Goal: Task Accomplishment & Management: Use online tool/utility

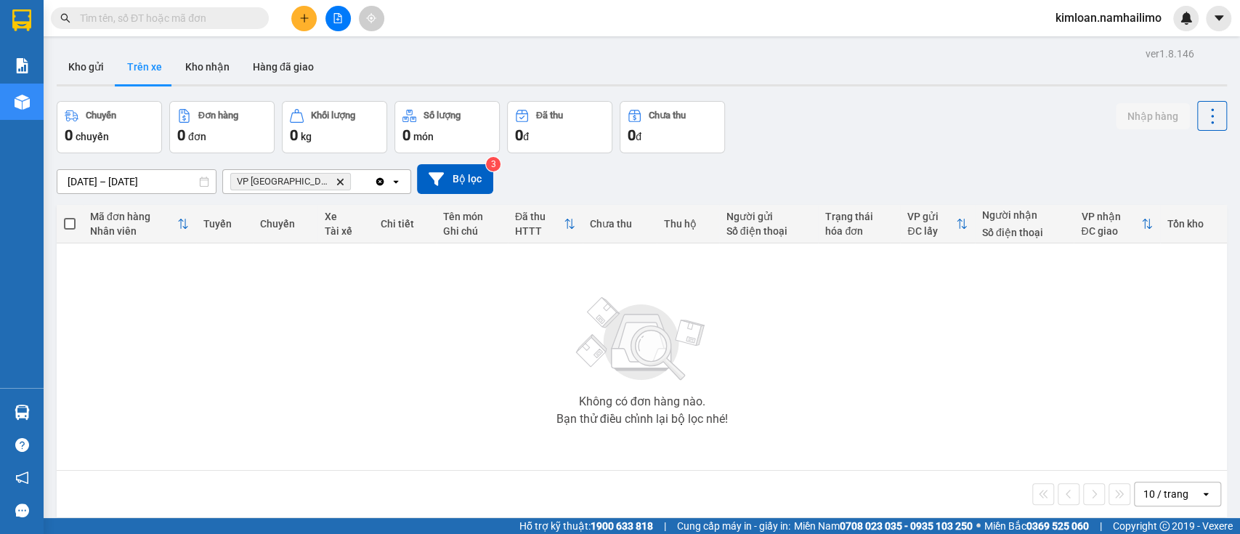
click at [139, 57] on button "Trên xe" at bounding box center [144, 66] width 58 height 35
click at [97, 71] on button "Kho gửi" at bounding box center [86, 66] width 59 height 35
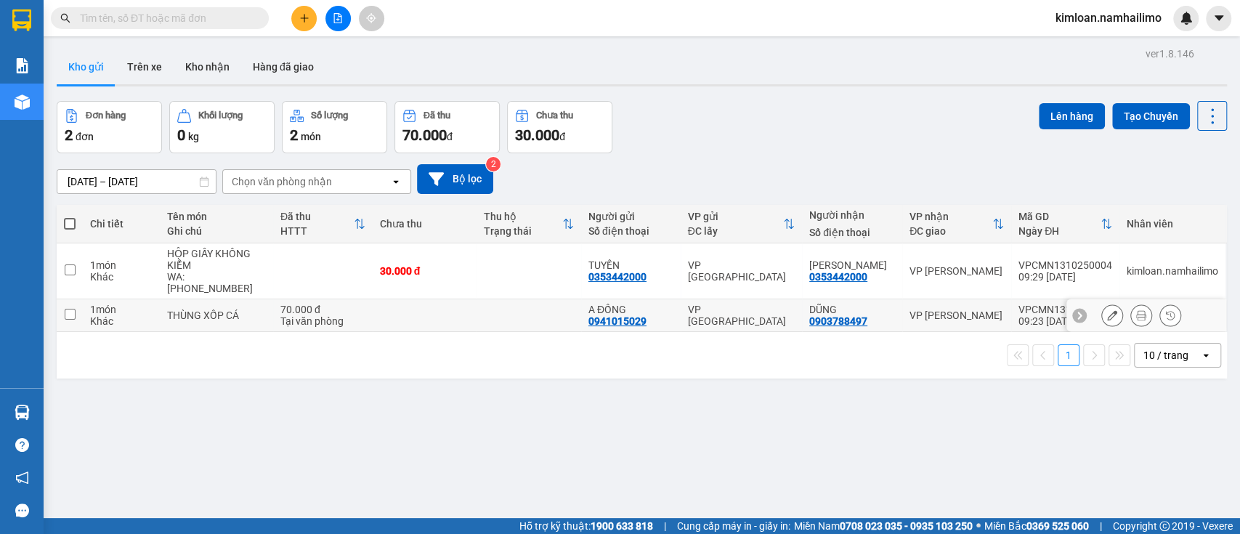
click at [368, 323] on td "70.000 đ Tại văn phòng" at bounding box center [323, 315] width 100 height 33
click at [426, 319] on td at bounding box center [425, 315] width 105 height 33
checkbox input "true"
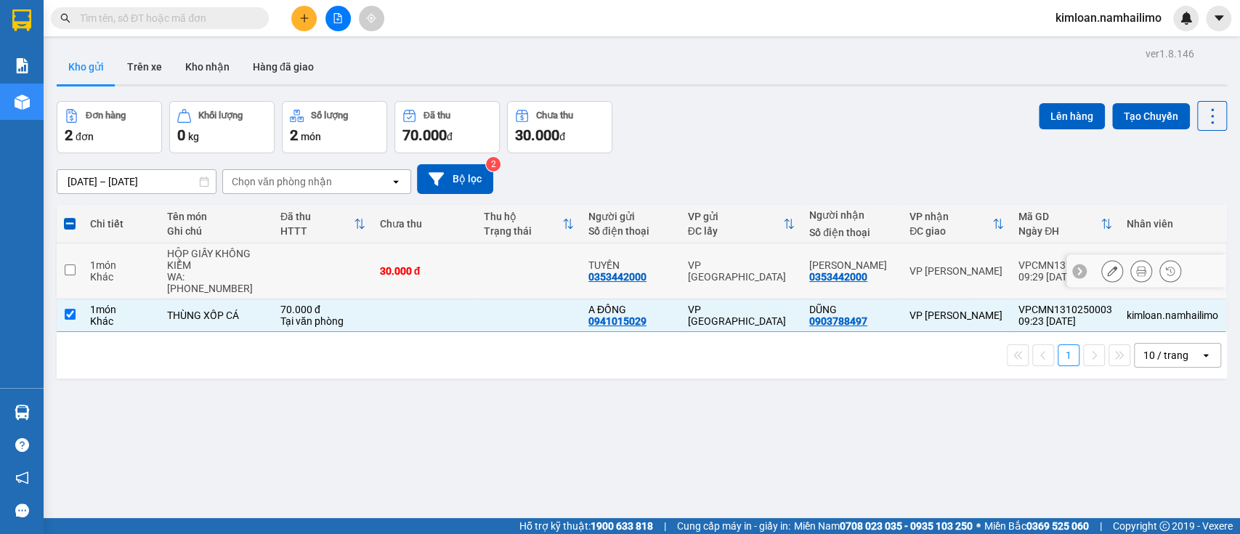
click at [491, 269] on td at bounding box center [528, 271] width 105 height 56
checkbox input "true"
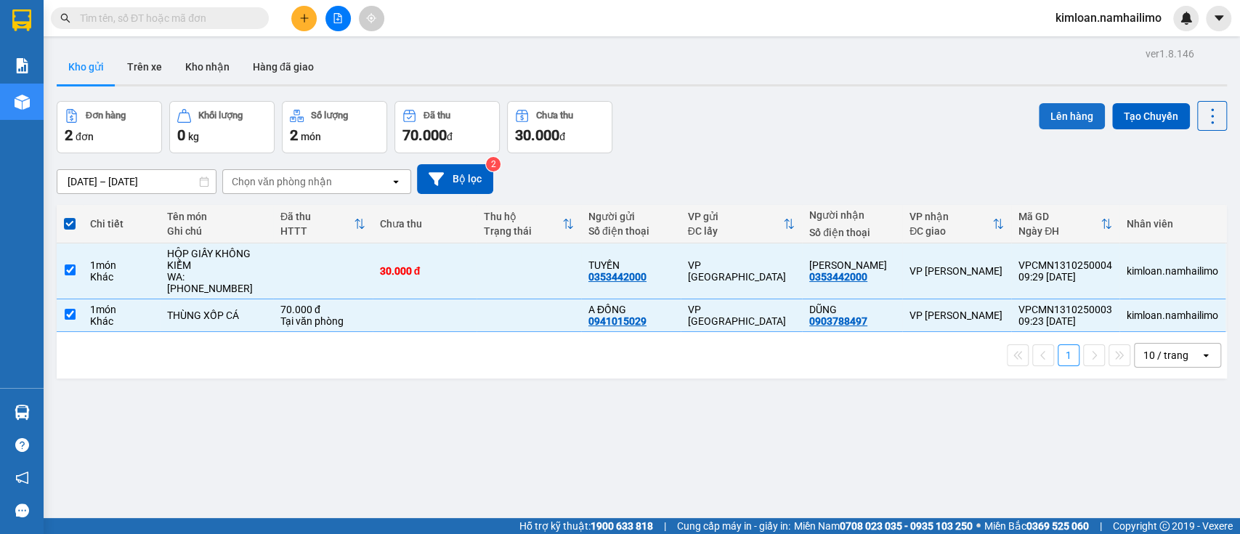
click at [1052, 106] on button "Lên hàng" at bounding box center [1072, 116] width 66 height 26
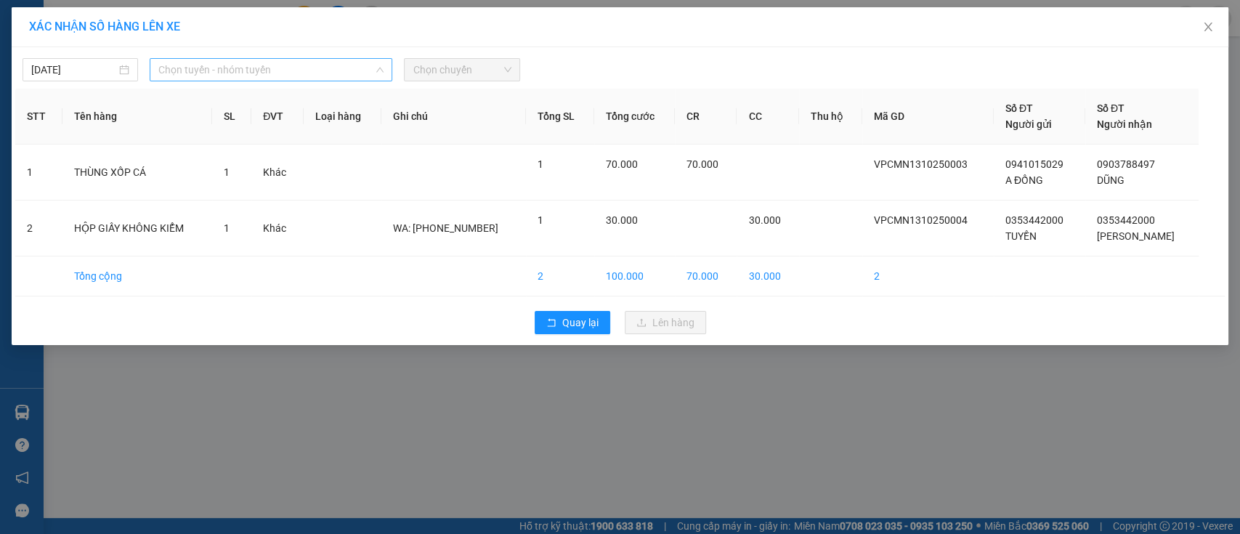
drag, startPoint x: 290, startPoint y: 71, endPoint x: 291, endPoint y: 81, distance: 9.5
click at [290, 73] on span "Chọn tuyến - nhóm tuyến" at bounding box center [270, 70] width 225 height 22
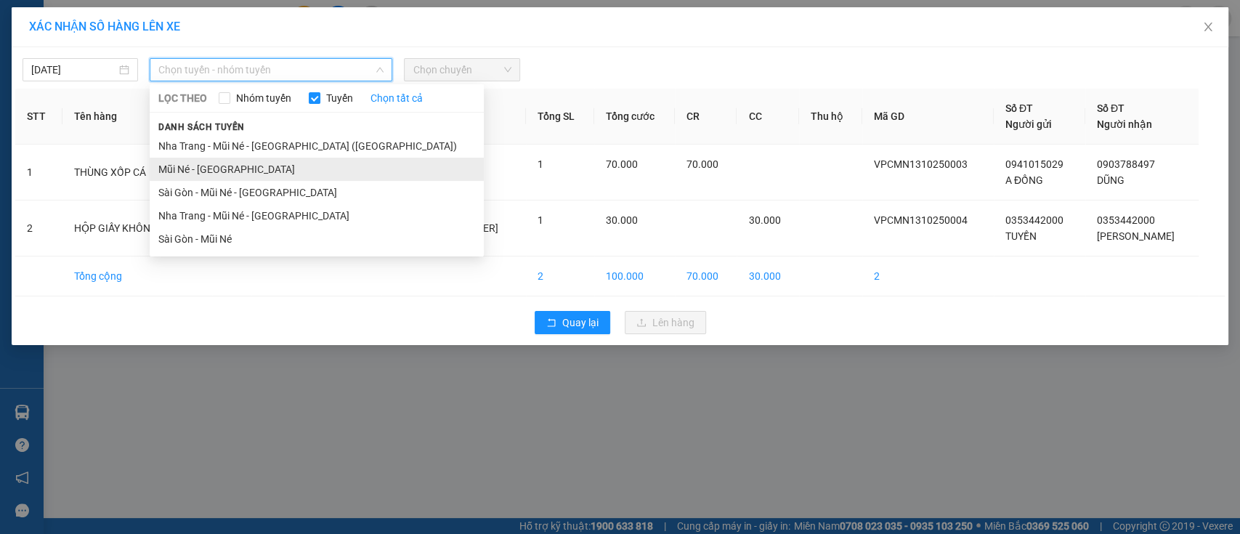
click at [256, 171] on li "Mũi Né - [GEOGRAPHIC_DATA]" at bounding box center [317, 169] width 334 height 23
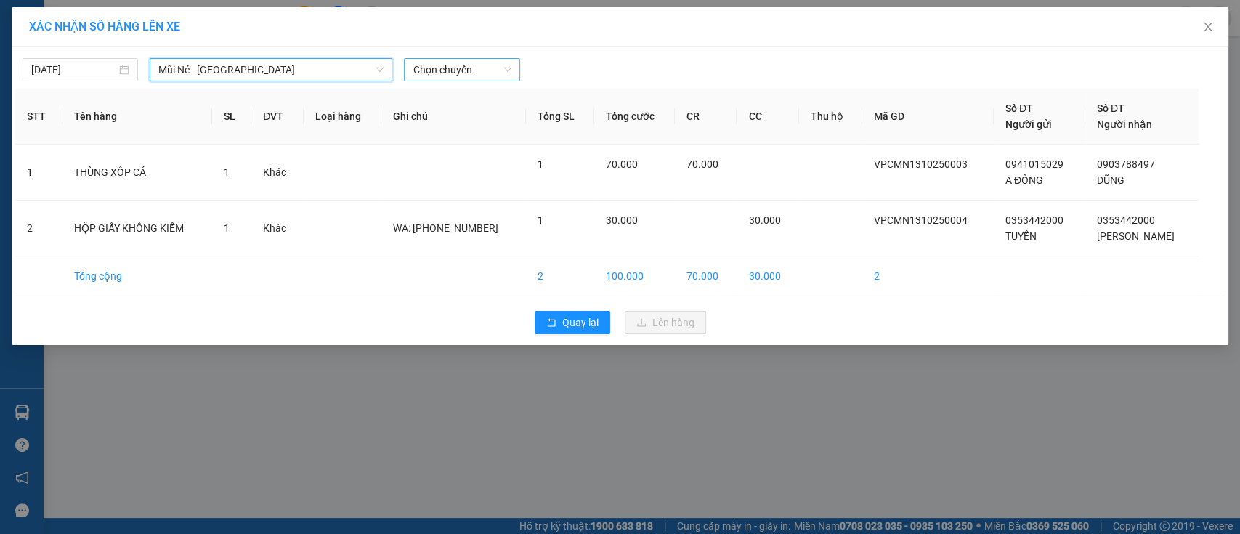
click at [487, 68] on span "Chọn chuyến" at bounding box center [462, 70] width 98 height 22
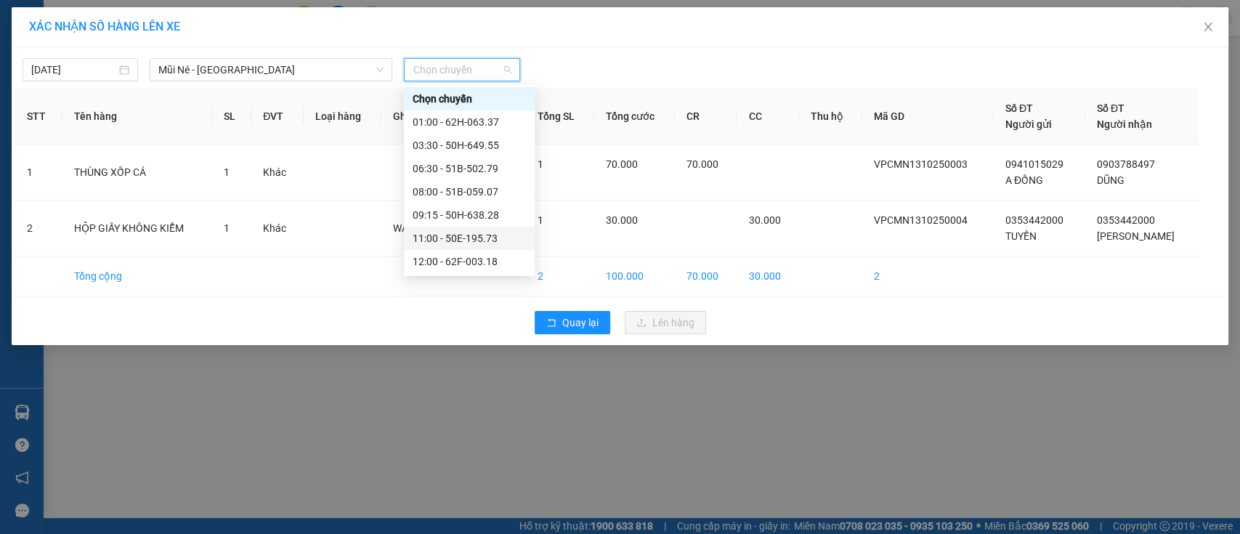
click at [468, 246] on div "11:00 - 50E-195.73" at bounding box center [469, 238] width 113 height 16
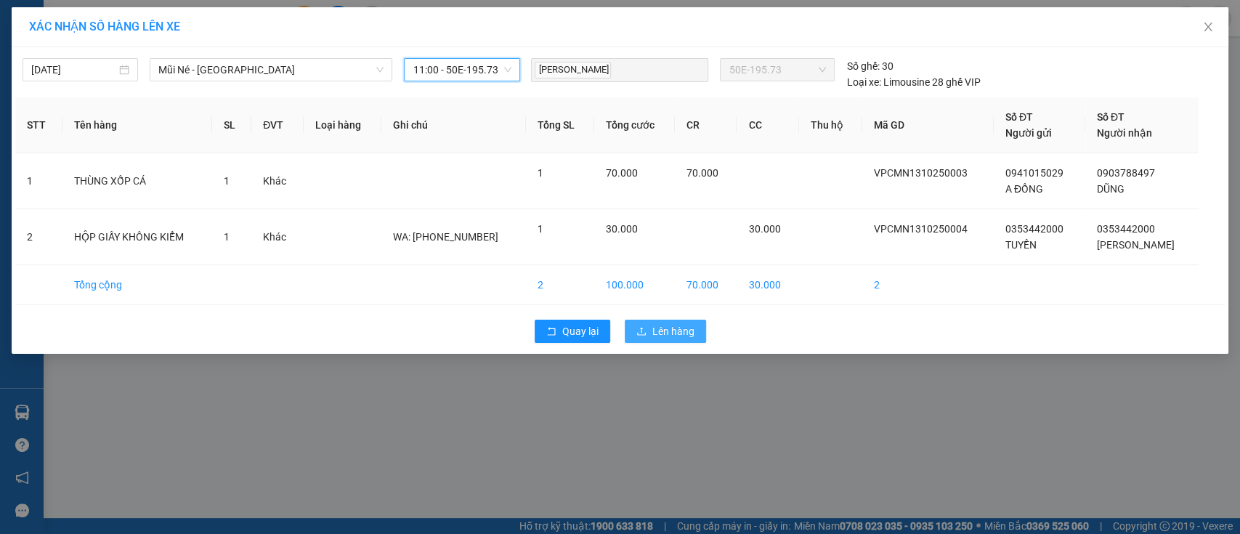
click at [676, 332] on span "Lên hàng" at bounding box center [673, 331] width 42 height 16
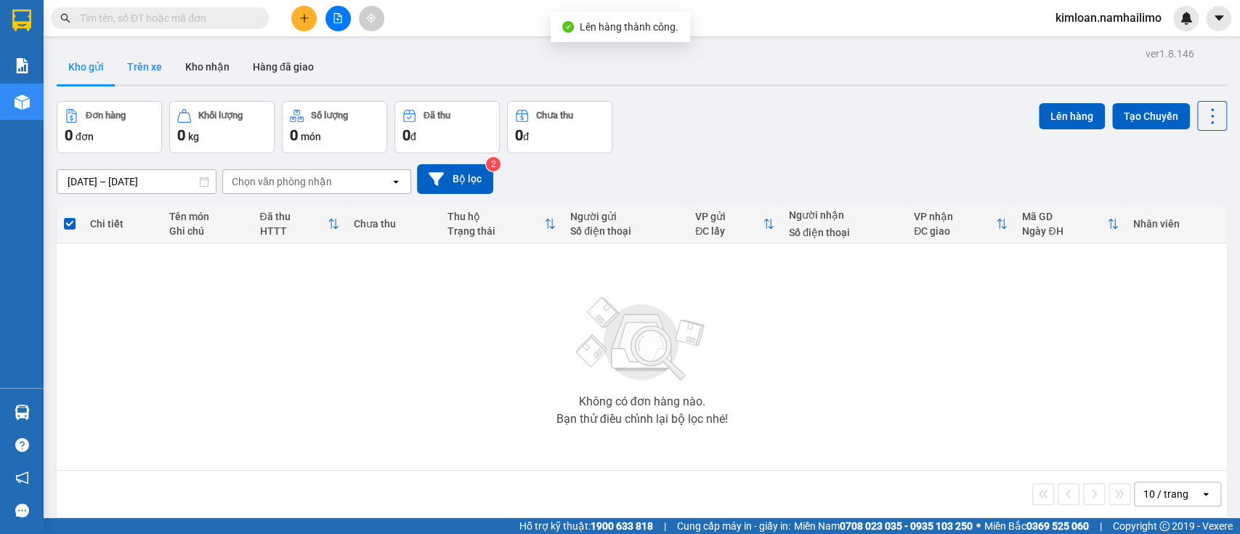
click at [157, 61] on button "Trên xe" at bounding box center [144, 66] width 58 height 35
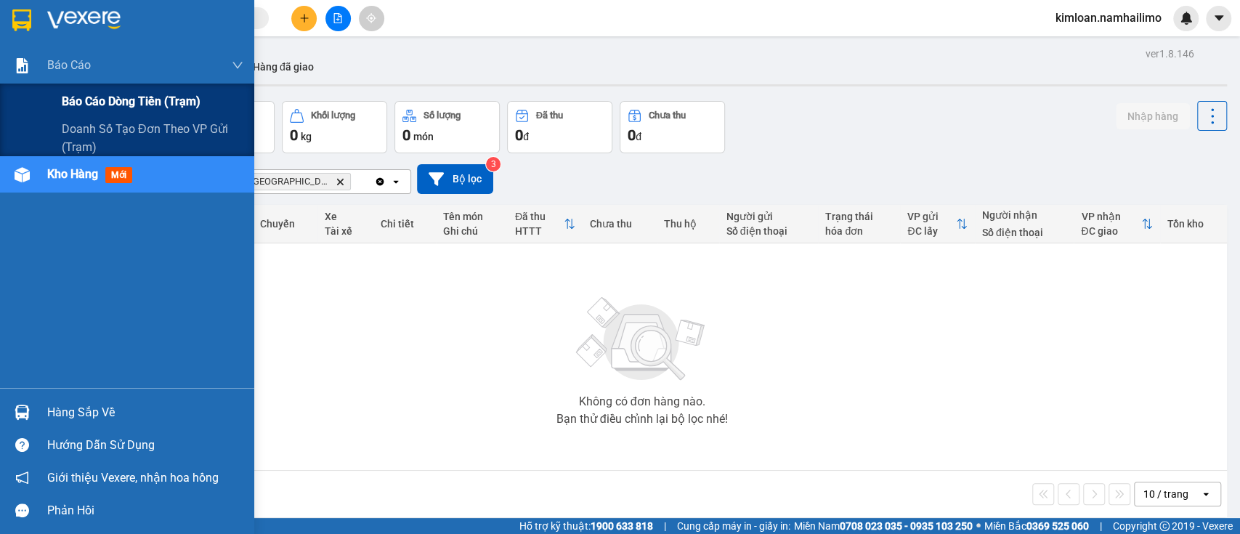
click at [93, 96] on span "Báo cáo dòng tiền (trạm)" at bounding box center [131, 101] width 139 height 18
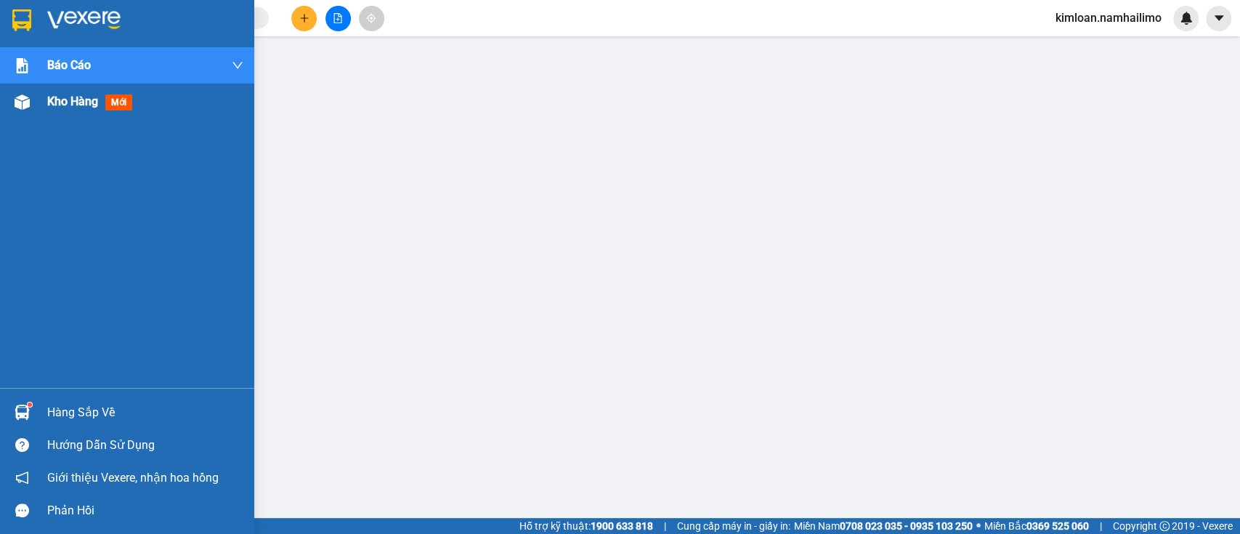
click at [55, 96] on span "Kho hàng" at bounding box center [72, 101] width 51 height 14
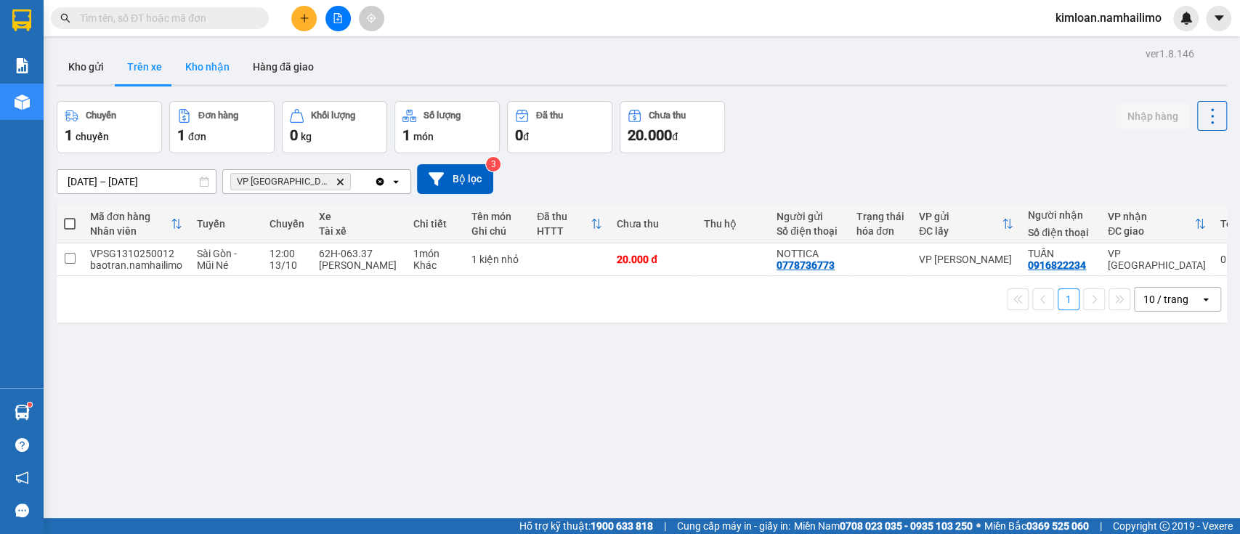
click at [214, 70] on button "Kho nhận" at bounding box center [208, 66] width 68 height 35
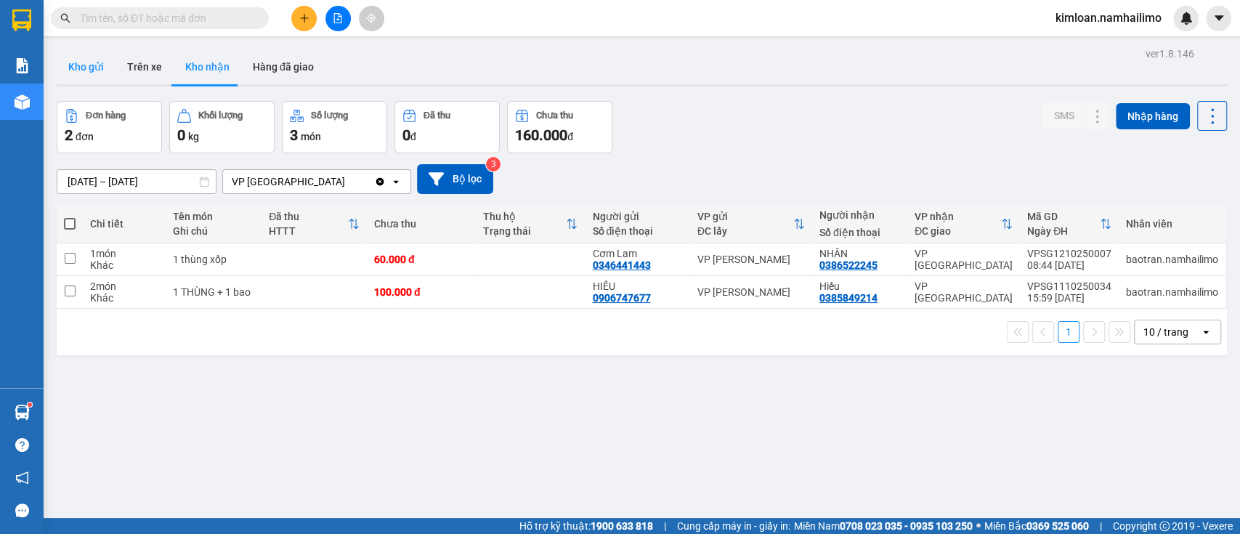
click at [89, 62] on button "Kho gửi" at bounding box center [86, 66] width 59 height 35
